Goal: Obtain resource: Download file/media

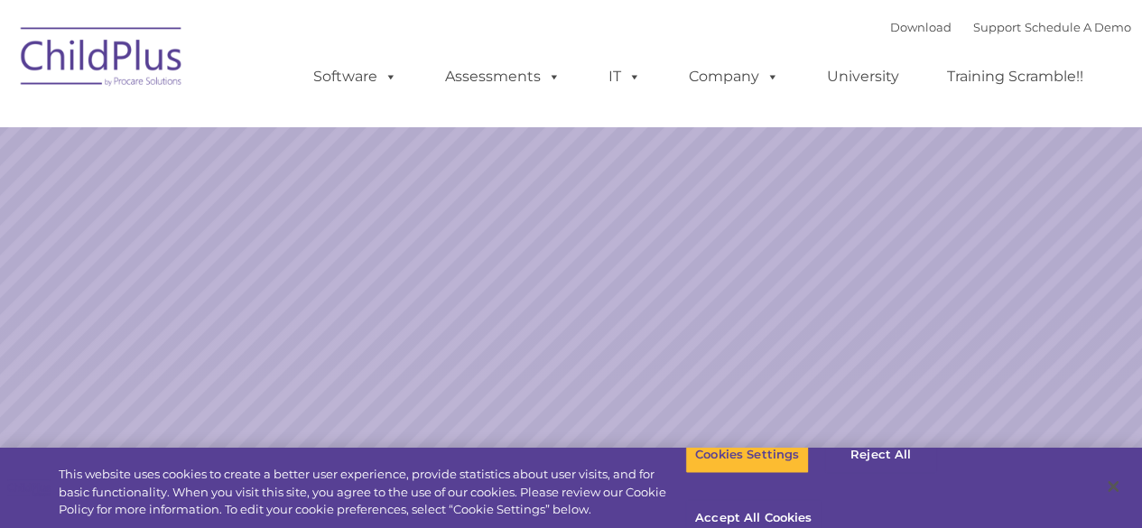
select select "MEDIUM"
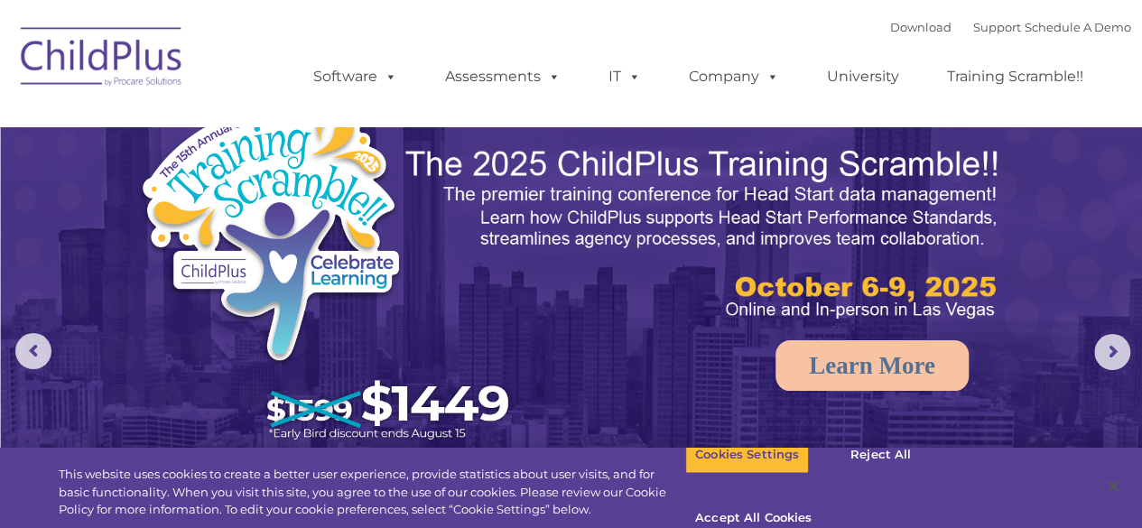
click at [135, 60] on img at bounding box center [102, 59] width 181 height 90
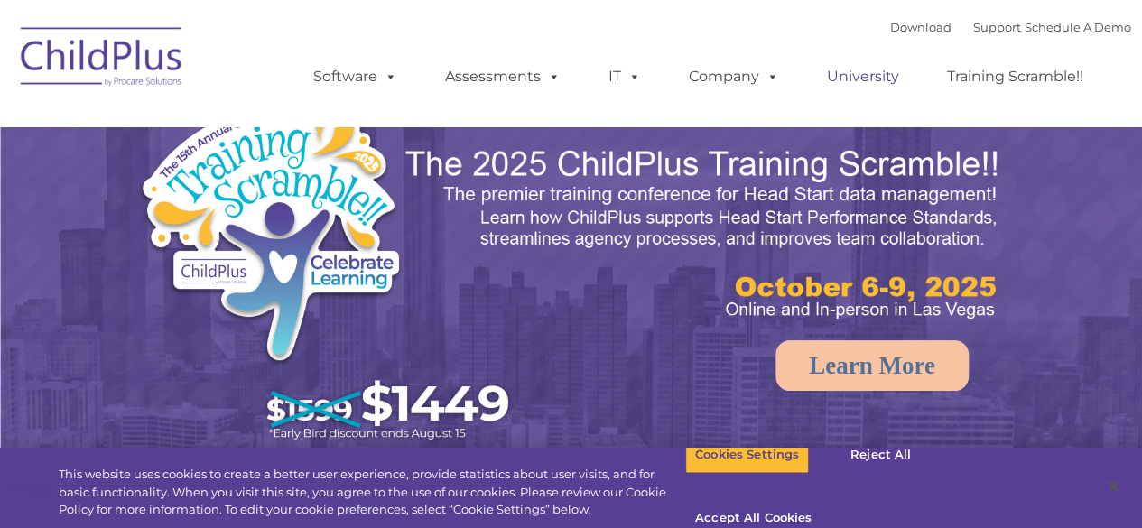
select select "MEDIUM"
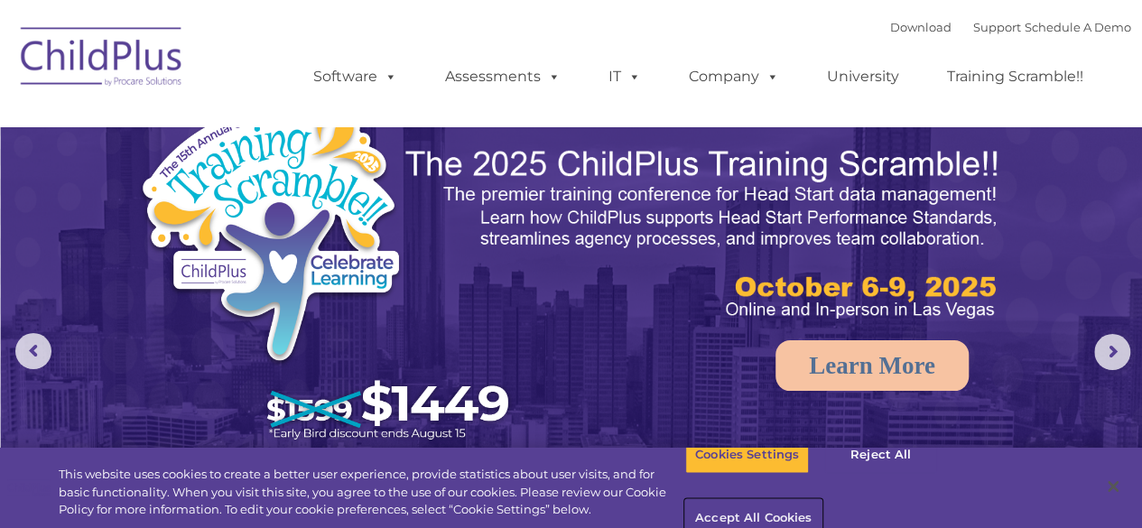
click at [822, 500] on button "Accept All Cookies" at bounding box center [753, 519] width 136 height 38
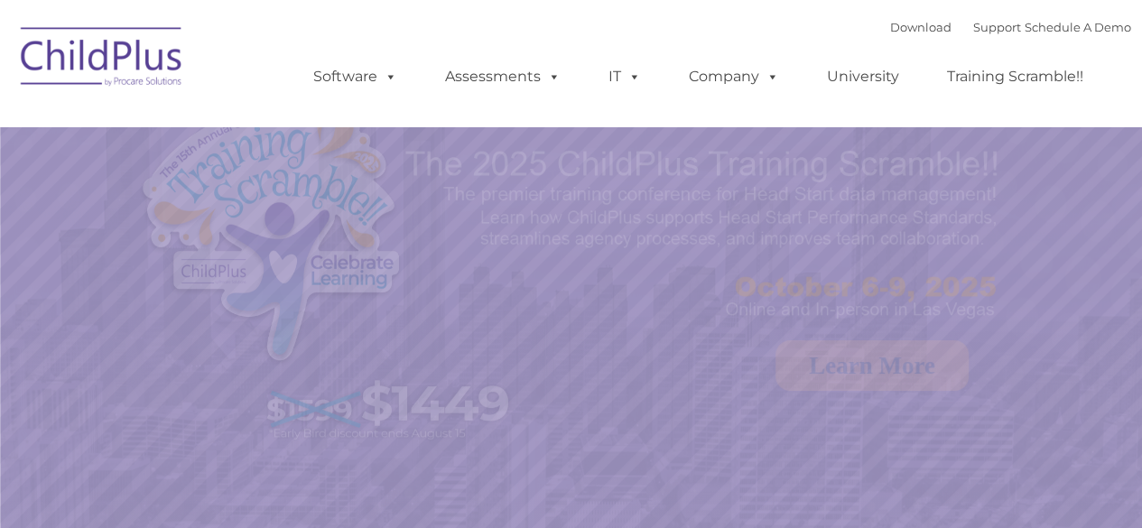
select select "MEDIUM"
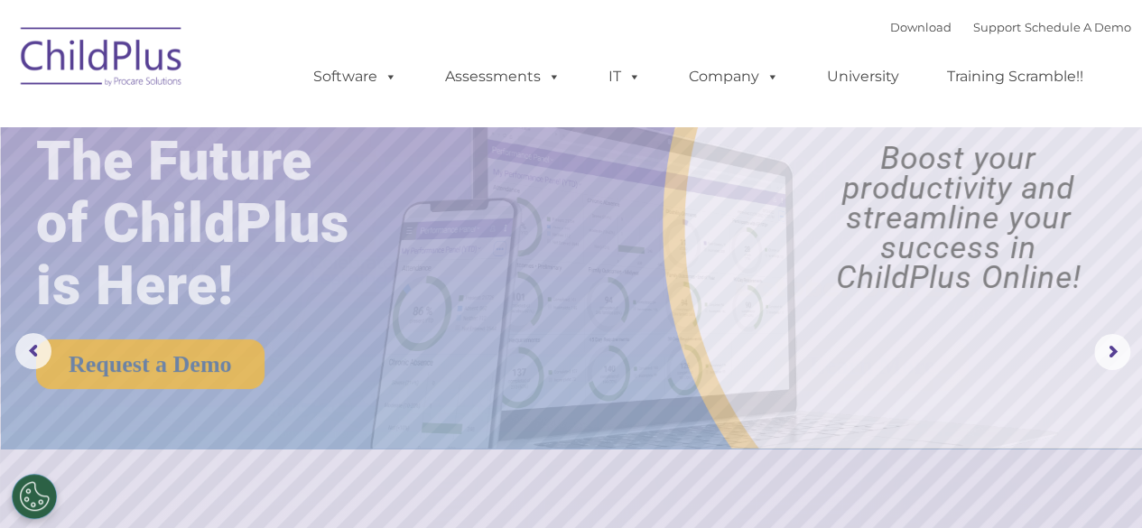
drag, startPoint x: 1145, startPoint y: 63, endPoint x: 1129, endPoint y: 9, distance: 56.6
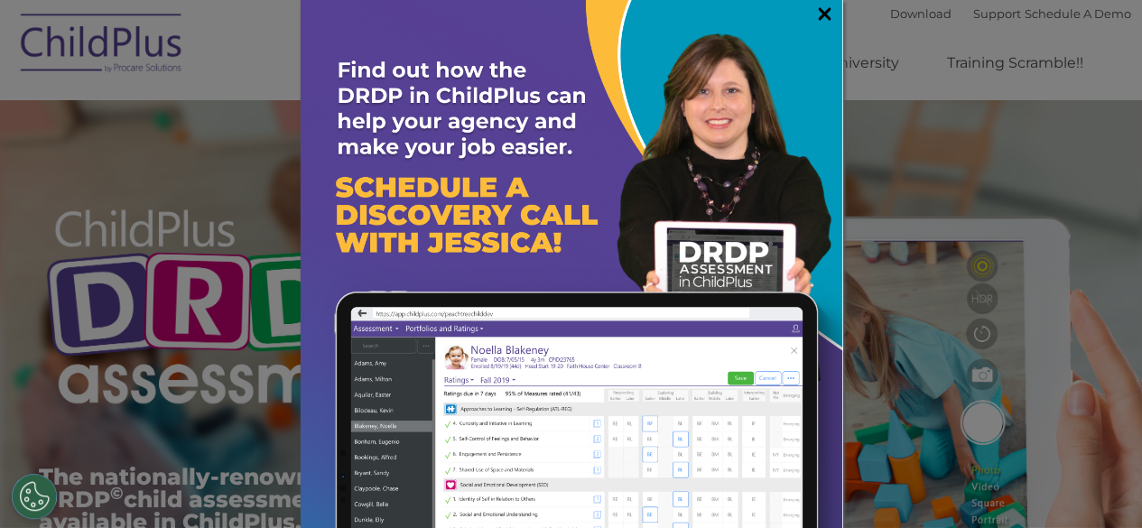
click at [814, 12] on link "×" at bounding box center [824, 14] width 21 height 18
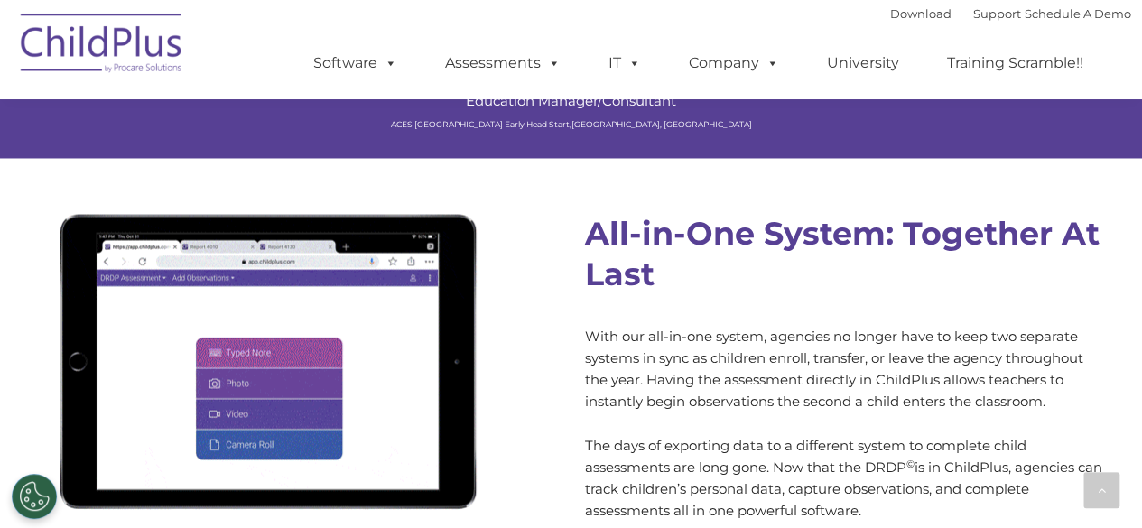
scroll to position [1507, 0]
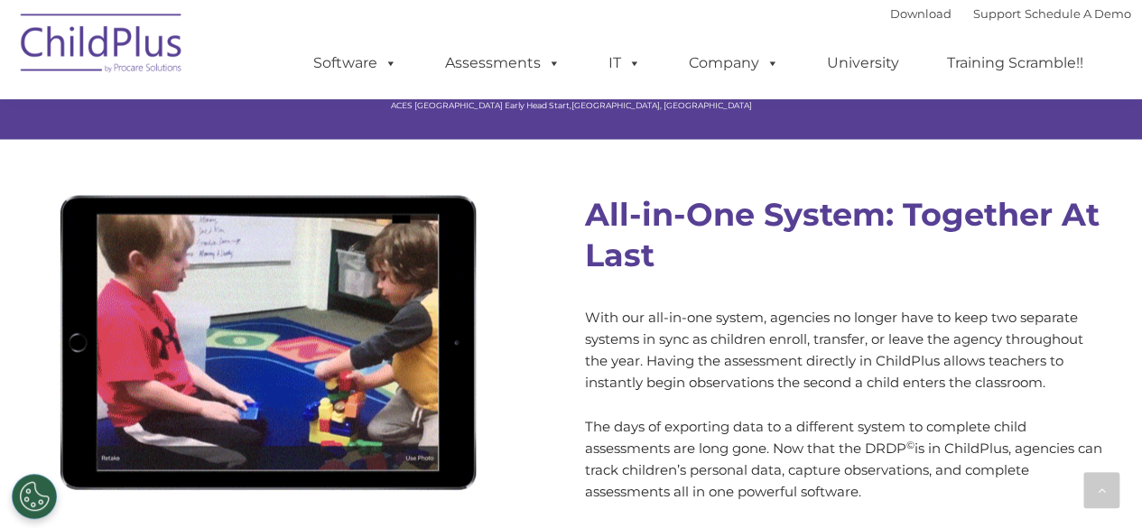
click at [86, 40] on img at bounding box center [102, 46] width 181 height 90
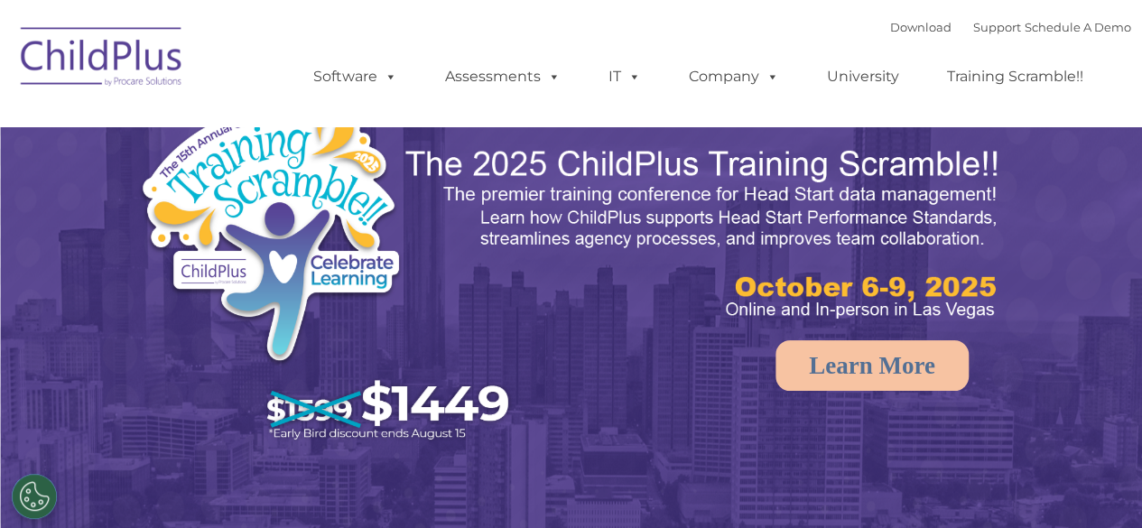
select select "MEDIUM"
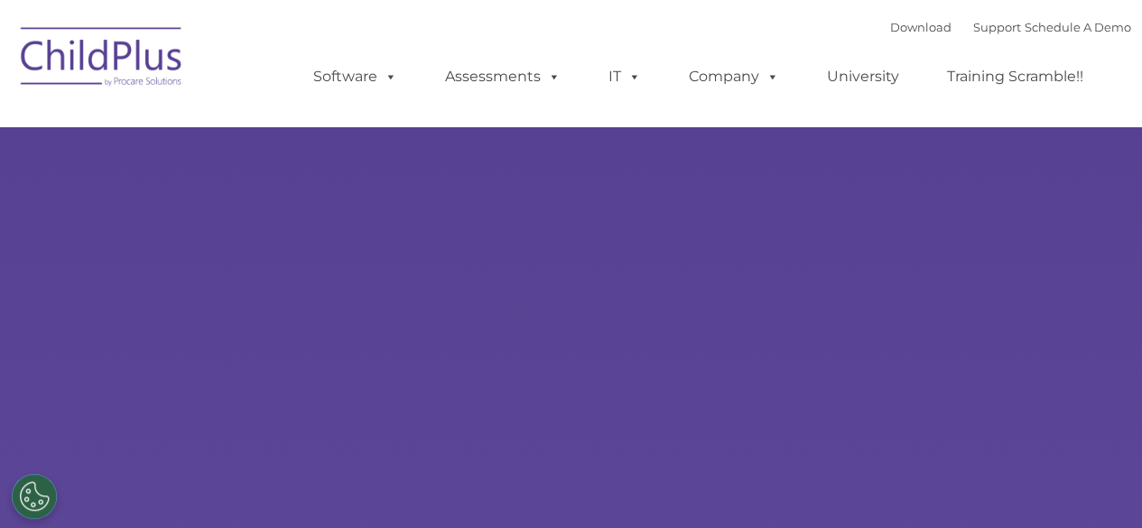
type input ""
select select "MEDIUM"
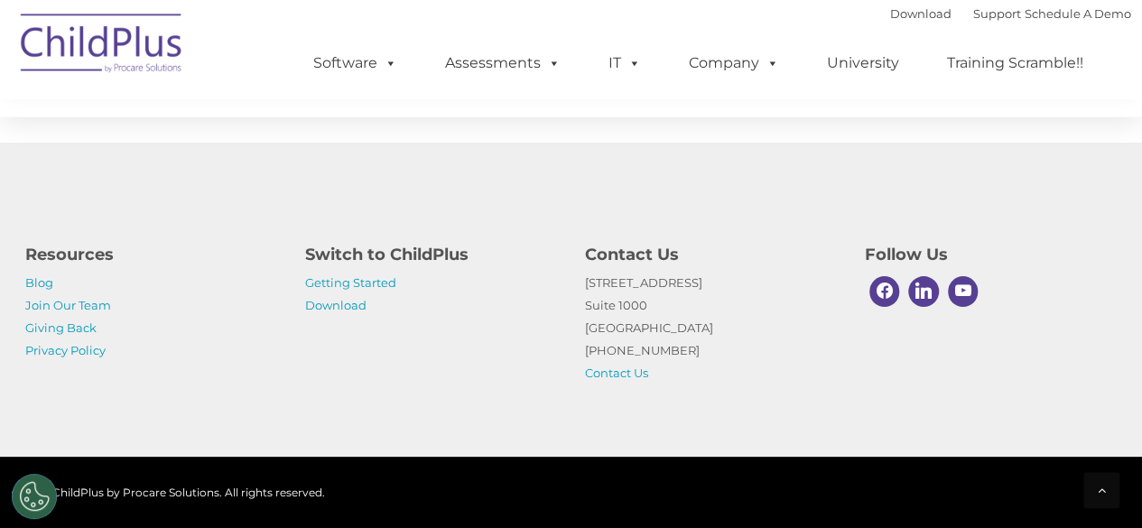
scroll to position [2200, 0]
click at [291, 427] on div "Resources Blog Join Our Team Giving Back Privacy Policy Switch to ChildPlus Get…" at bounding box center [571, 300] width 1142 height 314
click at [902, 13] on link "Download" at bounding box center [920, 13] width 61 height 14
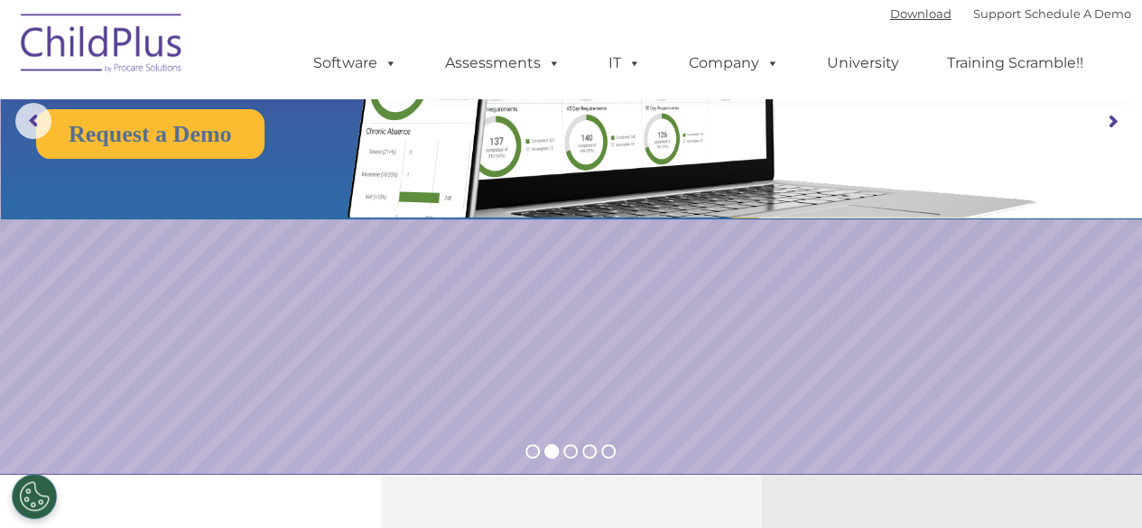
scroll to position [0, 0]
